Goal: Information Seeking & Learning: Check status

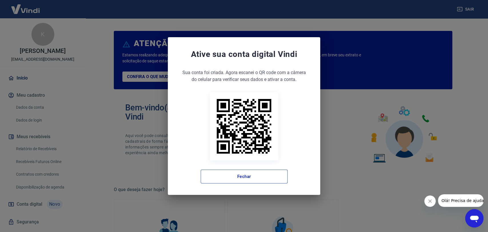
click at [262, 174] on button "Fechar" at bounding box center [244, 177] width 87 height 14
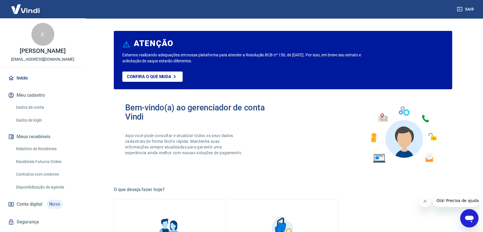
click at [62, 155] on link "Relatório de Recebíveis" at bounding box center [46, 149] width 65 height 12
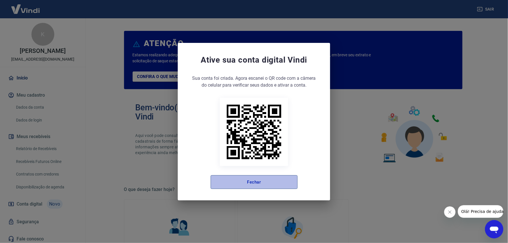
drag, startPoint x: 292, startPoint y: 181, endPoint x: 183, endPoint y: 169, distance: 109.8
click at [292, 181] on button "Fechar" at bounding box center [254, 182] width 87 height 14
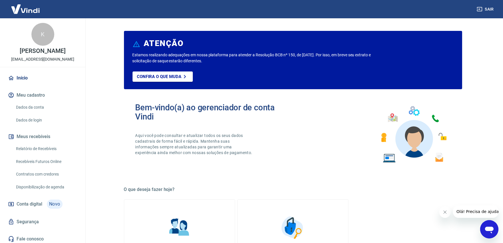
click at [484, 9] on button "Sair" at bounding box center [486, 9] width 21 height 11
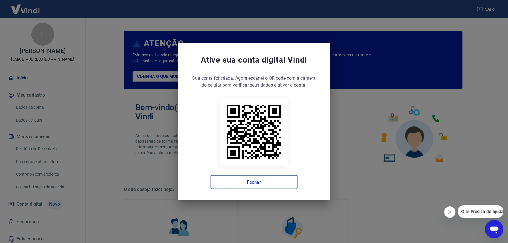
click at [254, 181] on button "Fechar" at bounding box center [254, 182] width 87 height 14
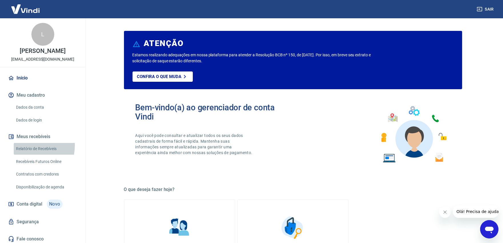
drag, startPoint x: 26, startPoint y: 152, endPoint x: 23, endPoint y: 142, distance: 10.3
click at [26, 152] on link "Relatório de Recebíveis" at bounding box center [46, 149] width 65 height 12
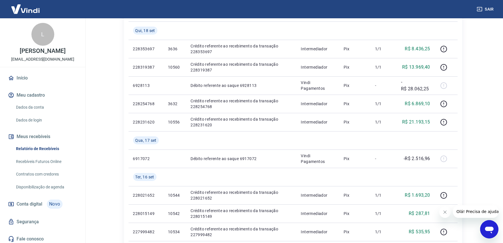
scroll to position [96, 0]
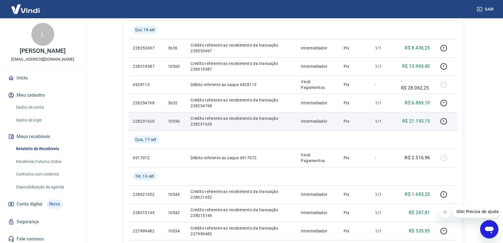
click at [171, 121] on p "10556" at bounding box center [174, 121] width 13 height 6
copy p "10556"
